Goal: Transaction & Acquisition: Purchase product/service

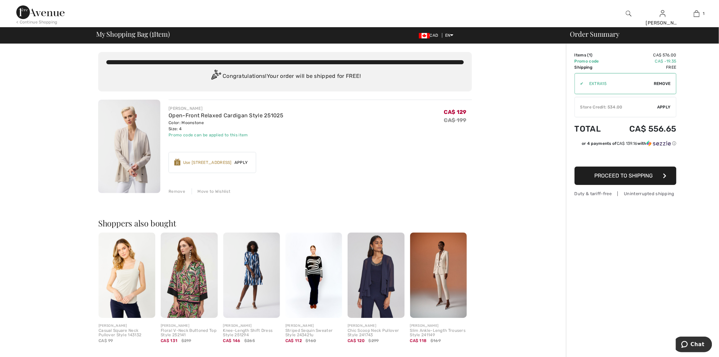
click at [636, 177] on span "Proceed to Shipping" at bounding box center [624, 175] width 58 height 6
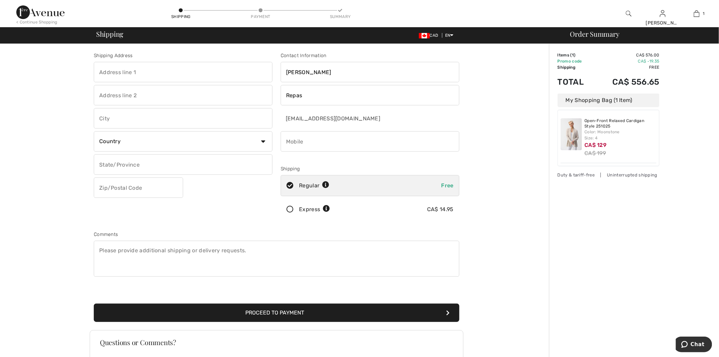
click at [178, 69] on input "text" at bounding box center [183, 72] width 179 height 20
type input "6890 St hubert"
type input "Montreal"
select select "CA"
select select "QC"
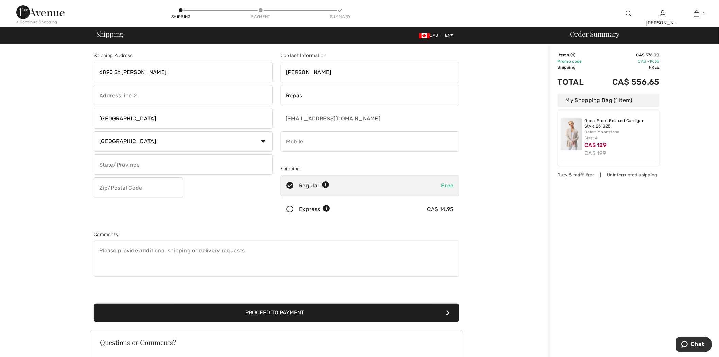
type input "H2S2M6"
type input "8886055525"
click at [299, 310] on button "Proceed to Payment" at bounding box center [277, 312] width 366 height 18
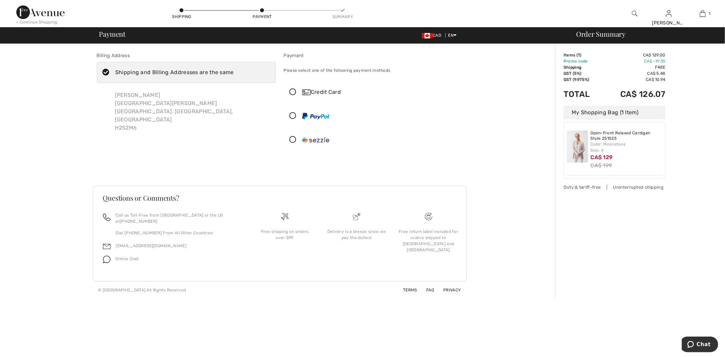
click at [318, 121] on div at bounding box center [370, 116] width 173 height 20
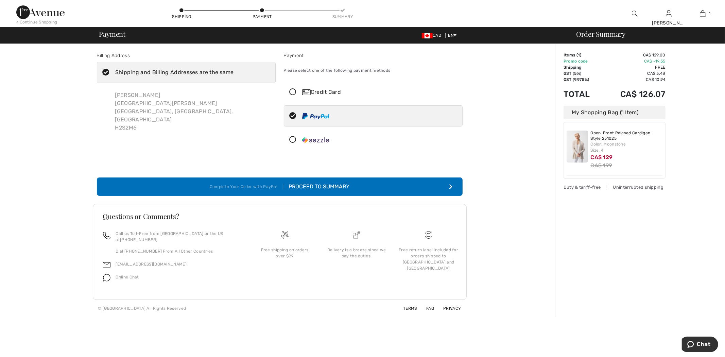
click at [317, 188] on div "Proceed to Summary" at bounding box center [316, 187] width 66 height 8
